Goal: Transaction & Acquisition: Purchase product/service

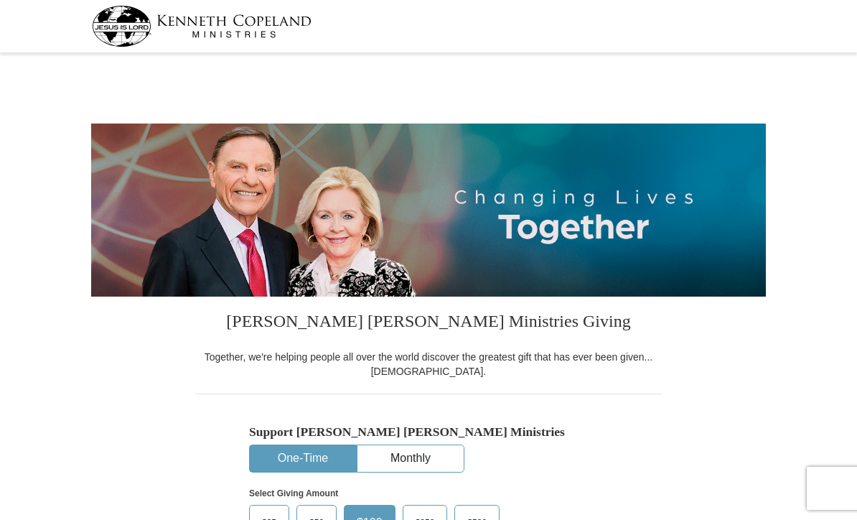
select select "MO"
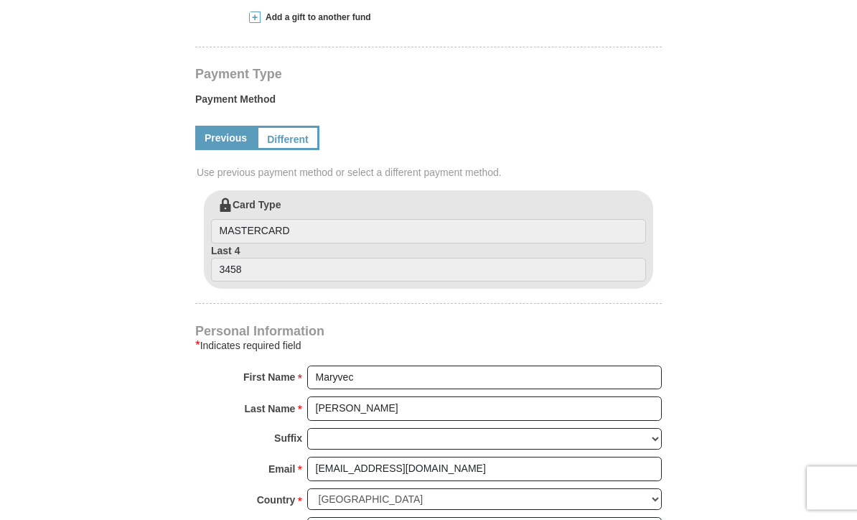
scroll to position [602, 0]
click at [292, 139] on link "Different" at bounding box center [287, 138] width 63 height 24
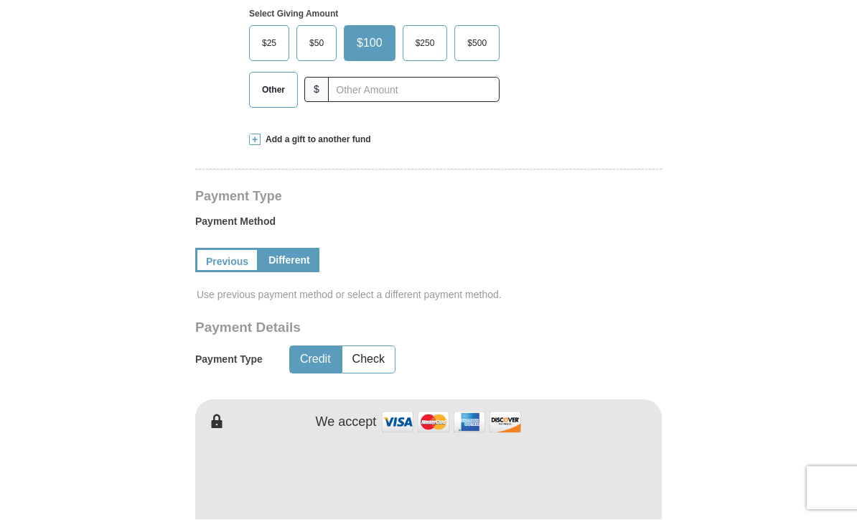
scroll to position [480, 0]
click at [239, 259] on link "Previous" at bounding box center [227, 260] width 64 height 24
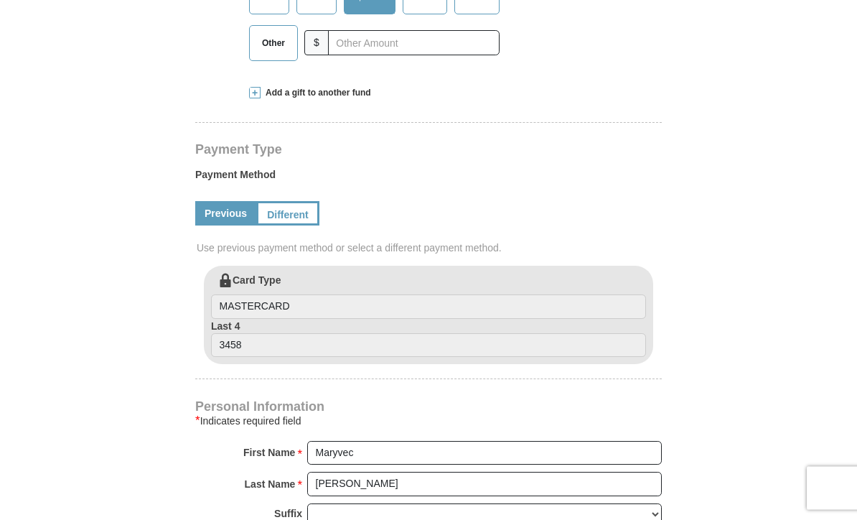
click at [480, 286] on label "Card Type MASTERCARD" at bounding box center [428, 297] width 435 height 46
click at [480, 295] on input "MASTERCARD" at bounding box center [428, 307] width 435 height 24
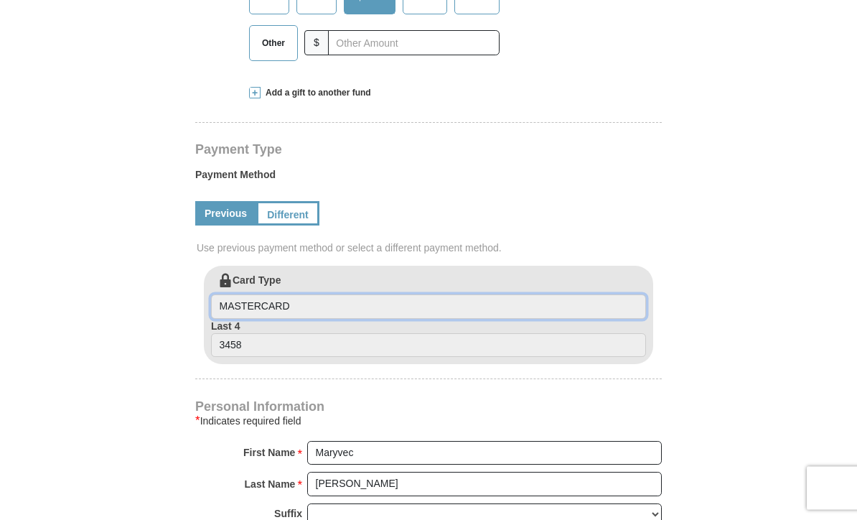
scroll to position [526, 0]
click at [617, 307] on input "MASTERCARD" at bounding box center [428, 306] width 435 height 24
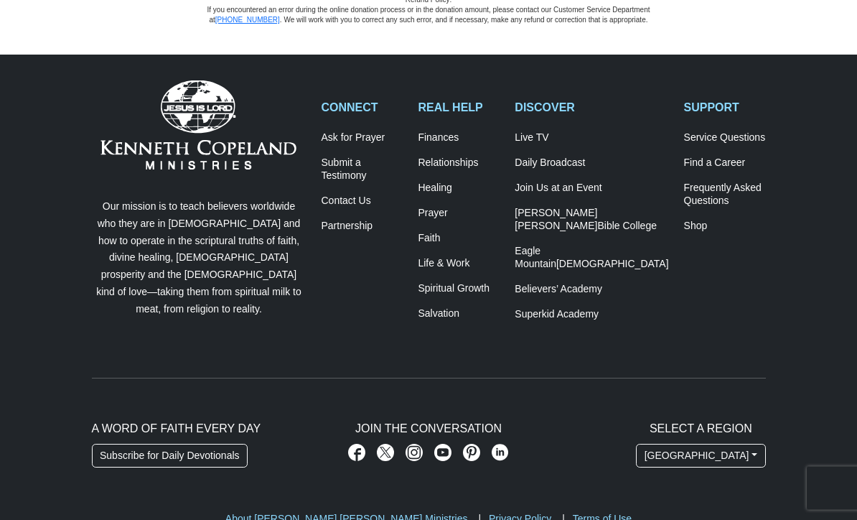
scroll to position [548, 0]
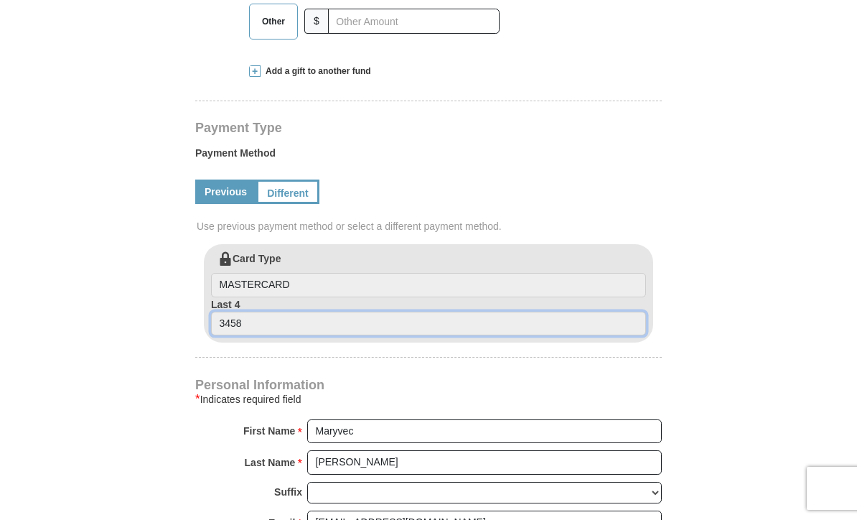
click at [317, 334] on input "3458" at bounding box center [428, 324] width 435 height 24
click at [274, 324] on input "3458" at bounding box center [428, 324] width 435 height 24
click at [391, 334] on input "3458" at bounding box center [428, 324] width 435 height 24
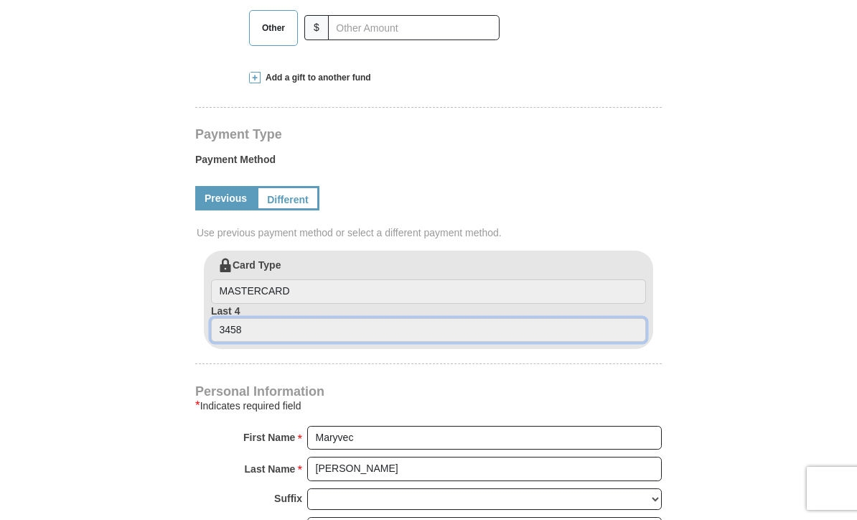
scroll to position [488, 0]
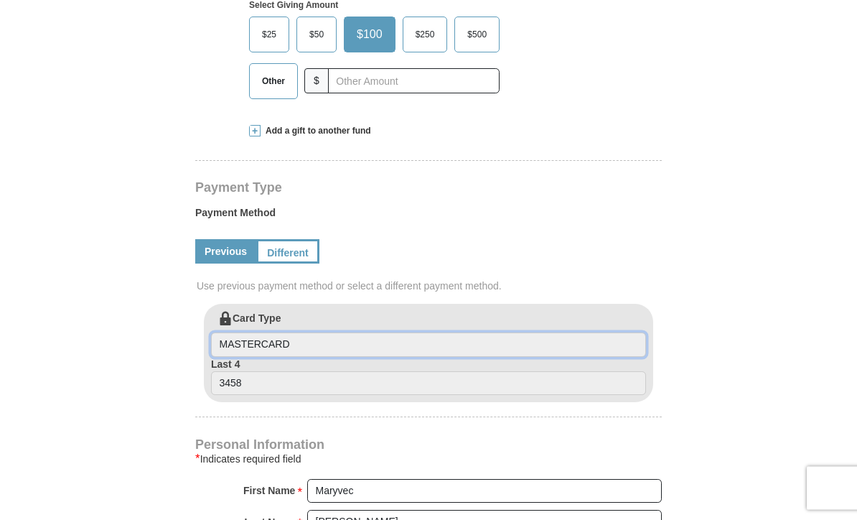
click at [315, 337] on input "MASTERCARD" at bounding box center [428, 345] width 435 height 24
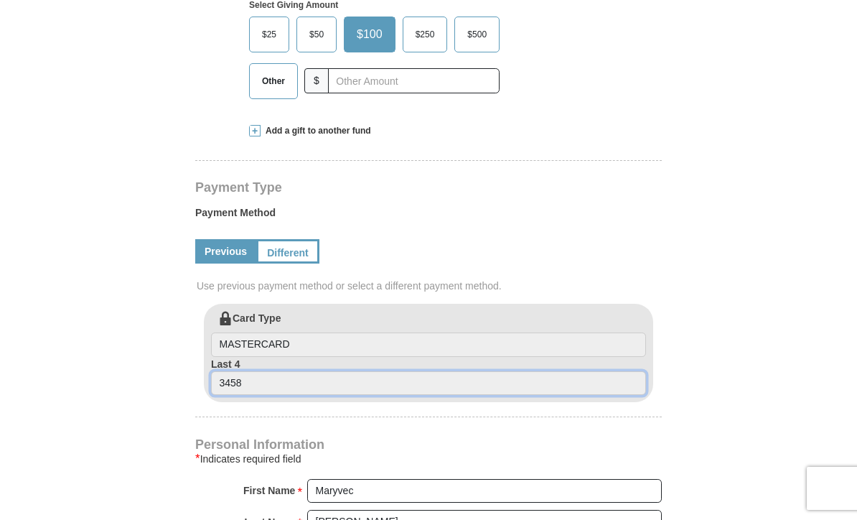
click at [292, 376] on input "3458" at bounding box center [428, 383] width 435 height 24
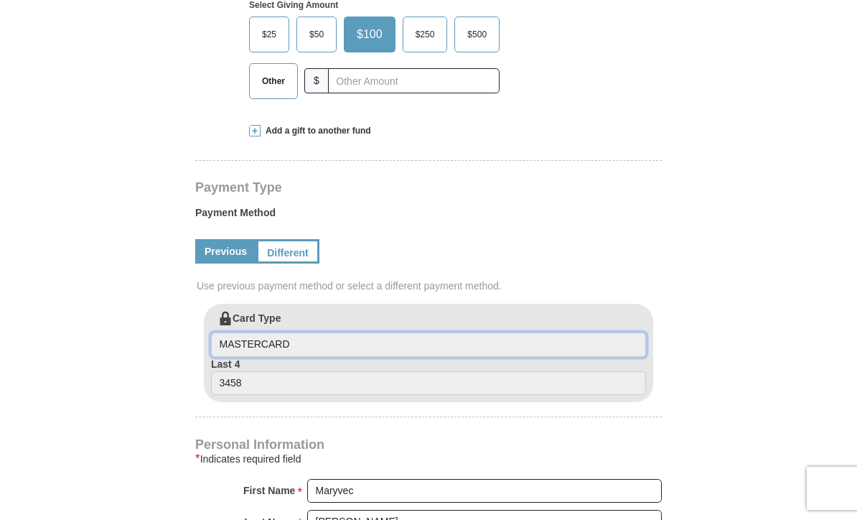
click at [363, 337] on input "MASTERCARD" at bounding box center [428, 344] width 435 height 24
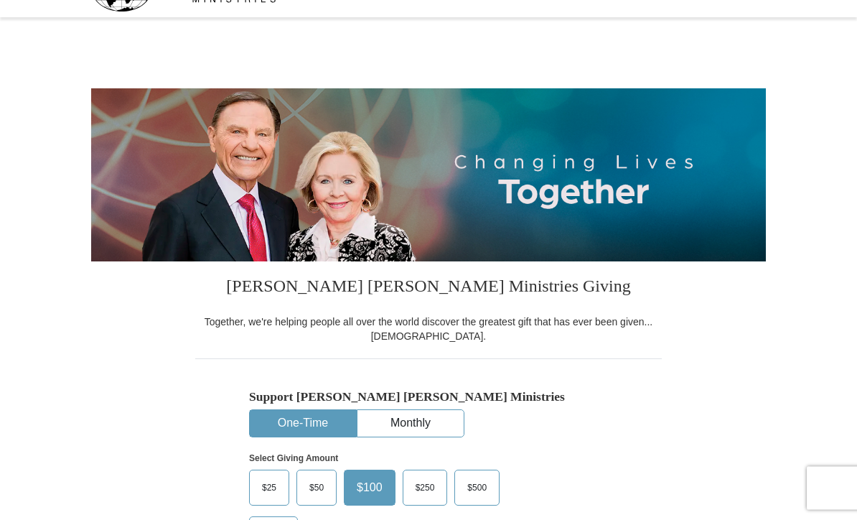
scroll to position [0, 0]
